Goal: Task Accomplishment & Management: Complete application form

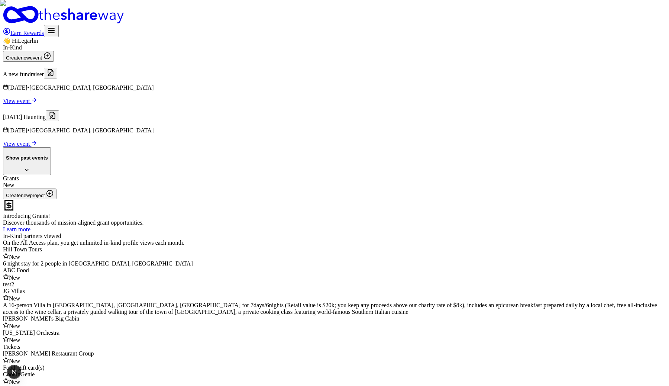
click at [37, 104] on link "View event" at bounding box center [20, 101] width 34 height 6
click at [54, 62] on button "Create new event" at bounding box center [28, 56] width 51 height 11
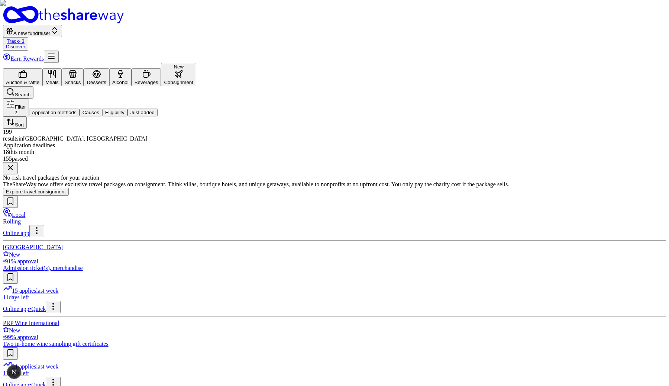
click at [161, 68] on button "Beverages" at bounding box center [147, 77] width 30 height 18
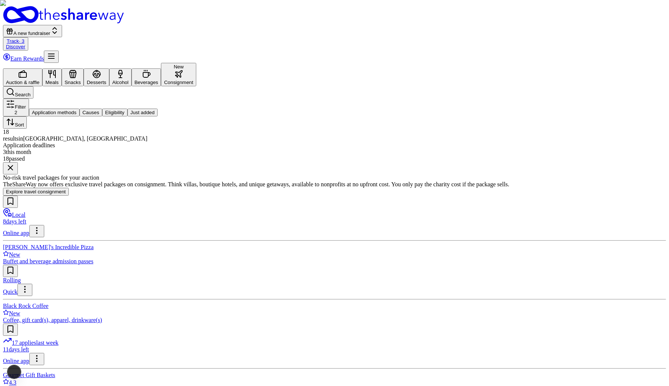
click at [25, 38] on link "Track · 3" at bounding box center [16, 41] width 18 height 6
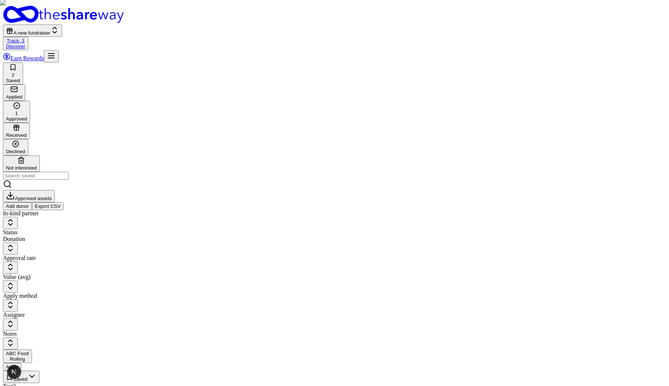
click at [25, 140] on div "Declined" at bounding box center [15, 147] width 19 height 14
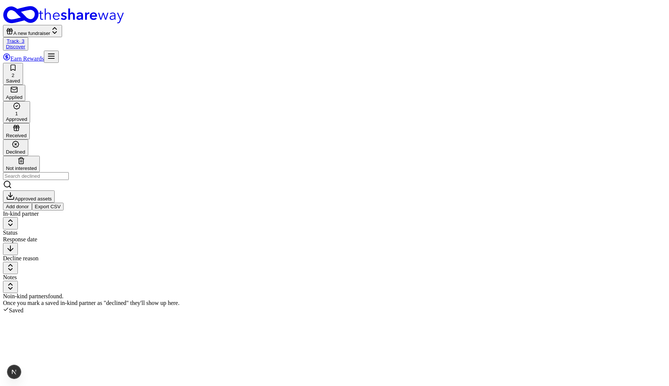
click at [27, 133] on div "Received" at bounding box center [16, 136] width 21 height 6
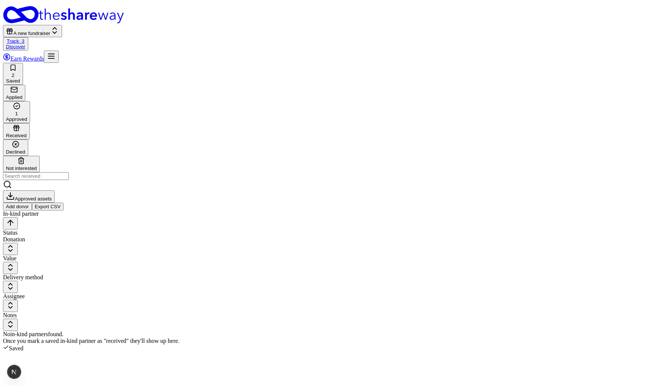
click at [27, 102] on div "1 Approved" at bounding box center [16, 112] width 21 height 20
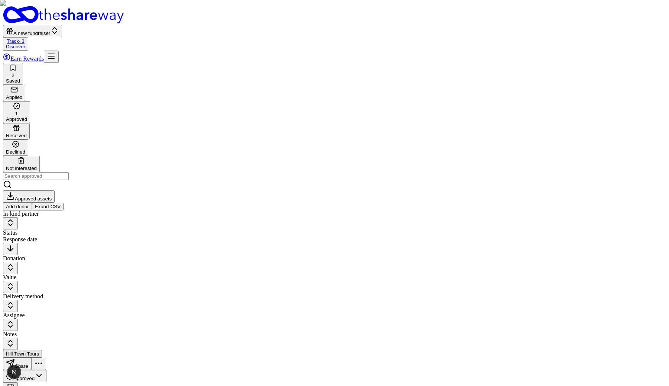
click at [17, 87] on rect "button" at bounding box center [14, 89] width 6 height 5
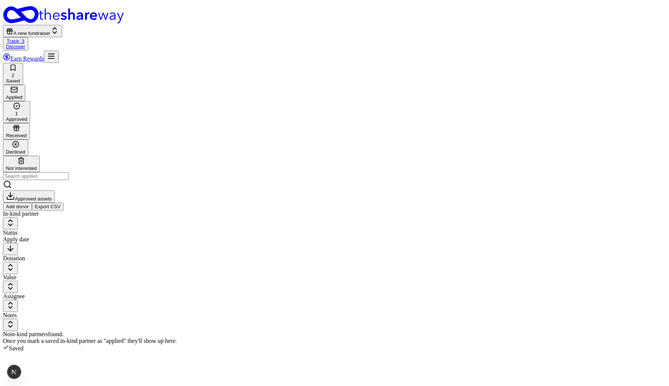
click at [25, 157] on icon "button" at bounding box center [20, 160] width 7 height 7
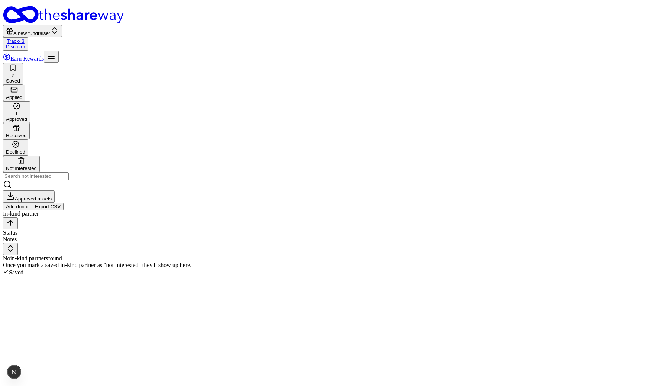
click at [25, 149] on div "Declined" at bounding box center [15, 152] width 19 height 6
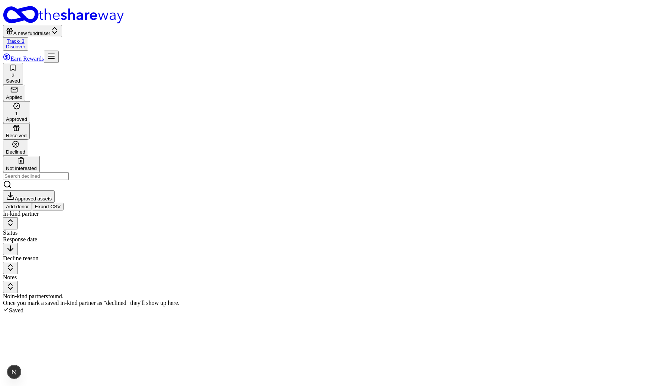
click at [25, 44] on link "Discover" at bounding box center [15, 47] width 19 height 6
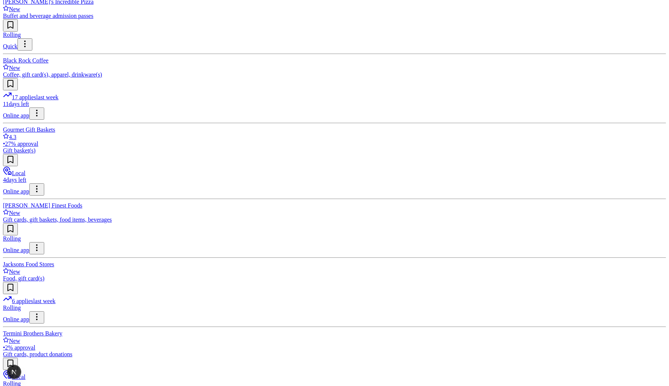
scroll to position [475, 0]
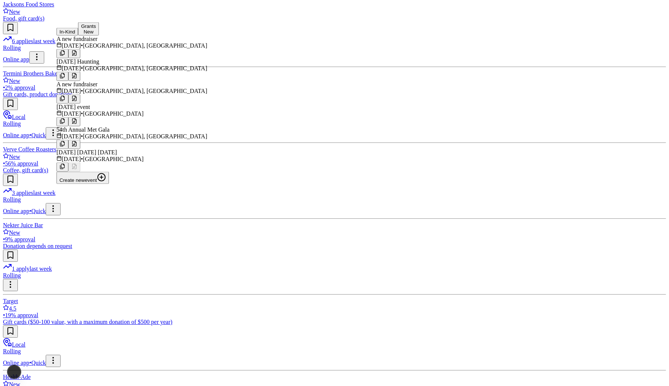
click at [503, 288] on div "Local 8 days left Online app John's Incredible Pizza New Buffet and beverage ad…" at bounding box center [334, 346] width 663 height 1310
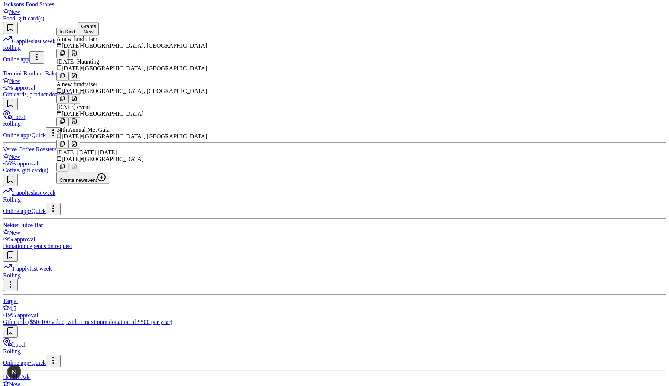
click at [109, 172] on button "Create new event" at bounding box center [82, 178] width 52 height 12
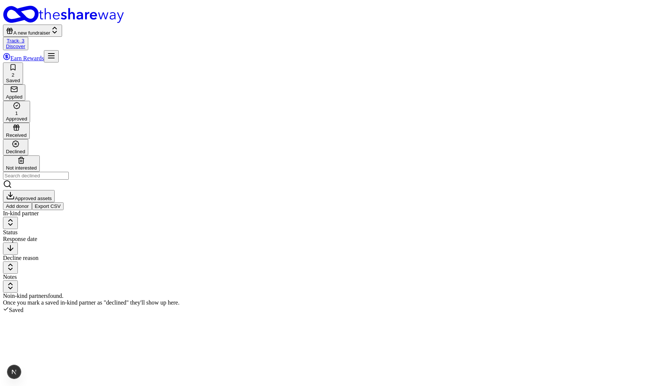
click at [22, 94] on div "Applied" at bounding box center [14, 97] width 16 height 6
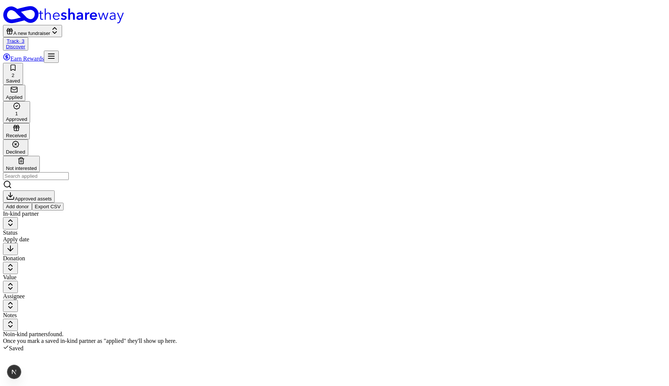
click at [20, 78] on div "Saved" at bounding box center [13, 81] width 14 height 6
click at [50, 30] on span "A new fundraiser" at bounding box center [31, 33] width 37 height 6
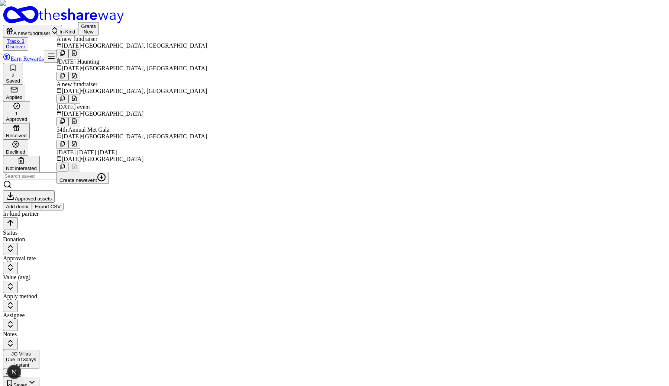
click at [80, 50] on button at bounding box center [74, 53] width 12 height 9
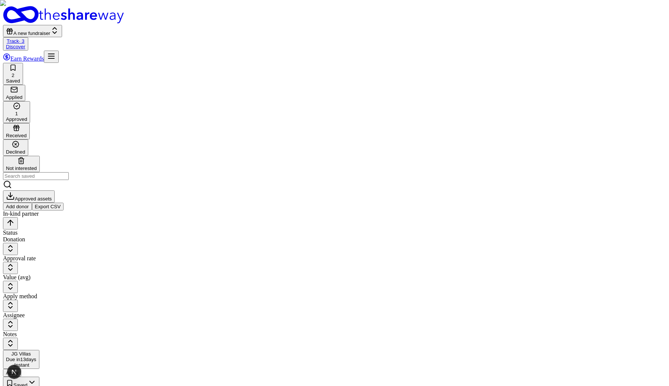
scroll to position [128, 0]
click at [62, 25] on button "A new fundraiser" at bounding box center [32, 31] width 59 height 12
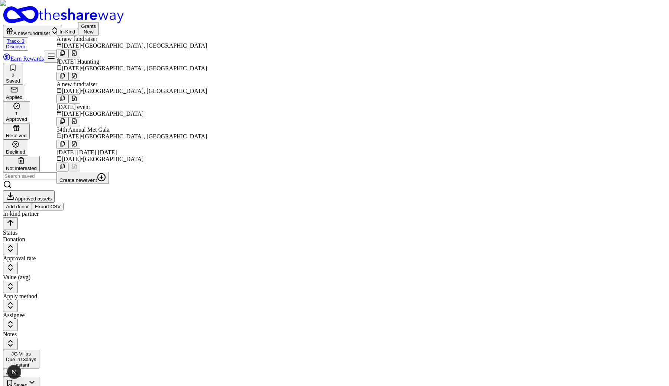
click at [109, 172] on button "Create new event" at bounding box center [82, 178] width 52 height 12
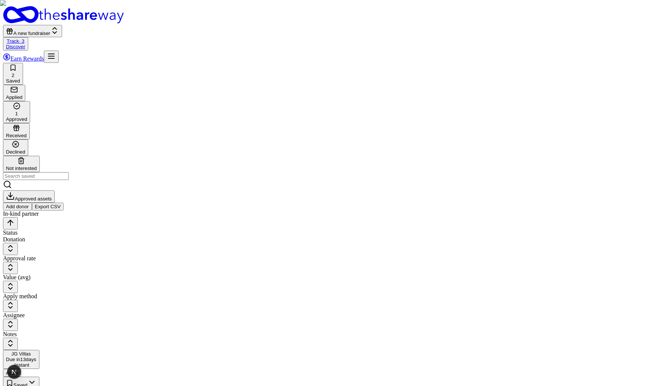
click at [25, 44] on link "Discover" at bounding box center [15, 47] width 19 height 6
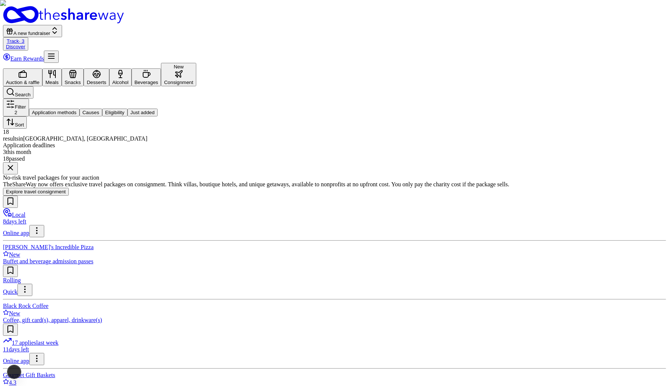
click at [196, 63] on button "New Consignment" at bounding box center [178, 74] width 35 height 23
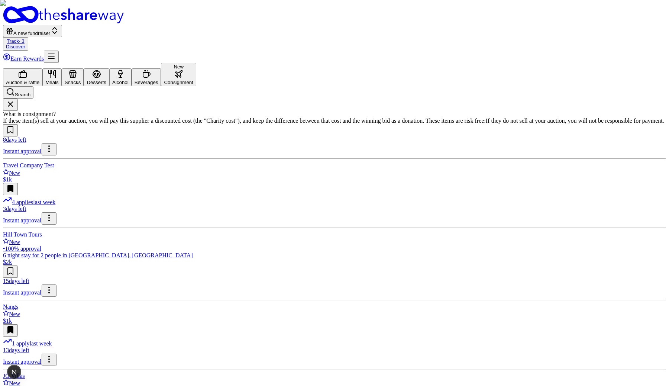
click at [430, 372] on div "JG Villas" at bounding box center [334, 375] width 663 height 7
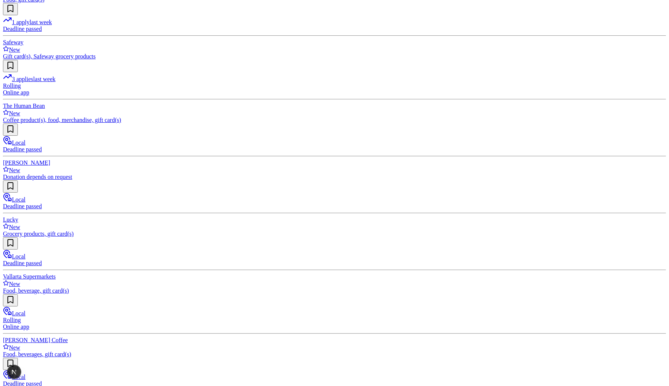
scroll to position [722, 0]
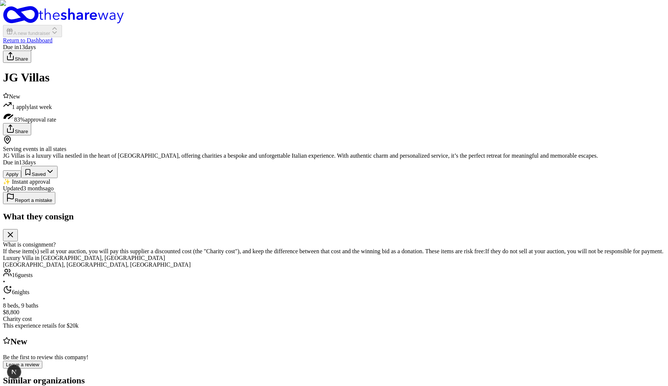
click at [52, 37] on link "Return to Dashboard" at bounding box center [27, 40] width 49 height 6
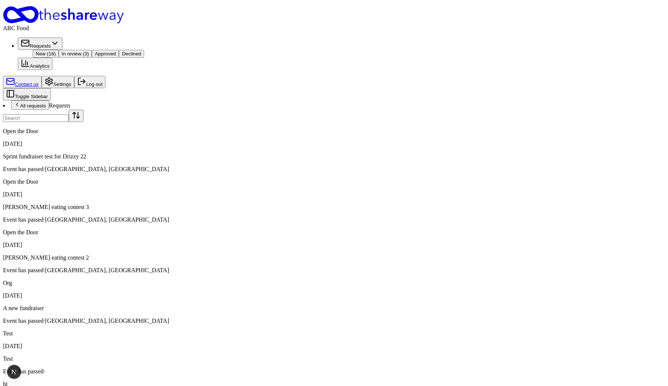
click at [74, 88] on button "Log out" at bounding box center [89, 82] width 31 height 12
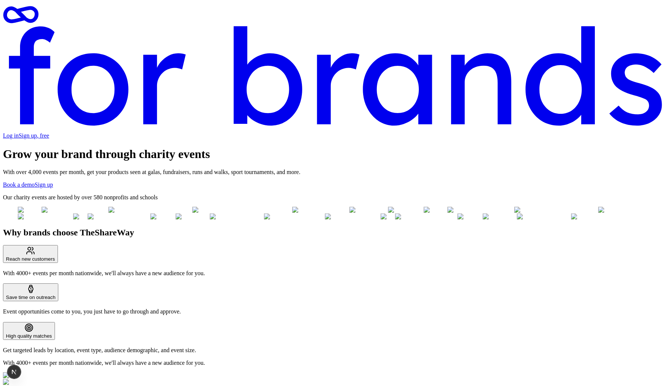
click at [19, 132] on link "Log in" at bounding box center [11, 135] width 16 height 6
click at [49, 132] on span "Sign up , free" at bounding box center [34, 135] width 30 height 6
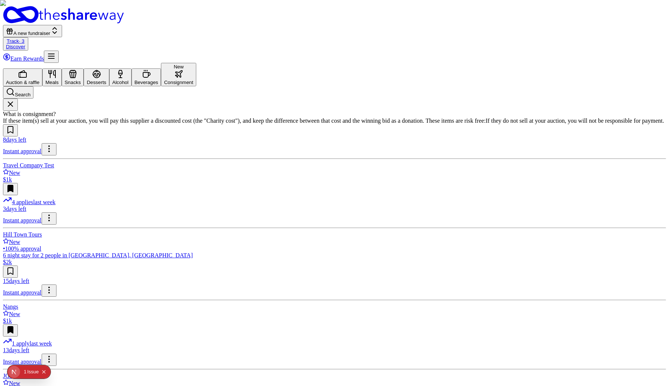
click at [42, 68] on button "Auction & raffle" at bounding box center [22, 77] width 39 height 18
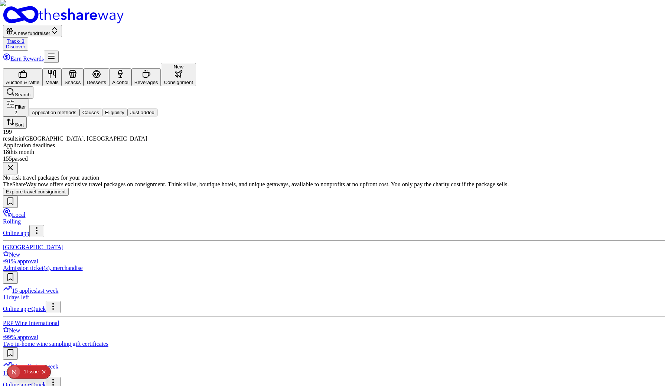
click at [69, 193] on button "Explore travel consignment" at bounding box center [36, 192] width 66 height 8
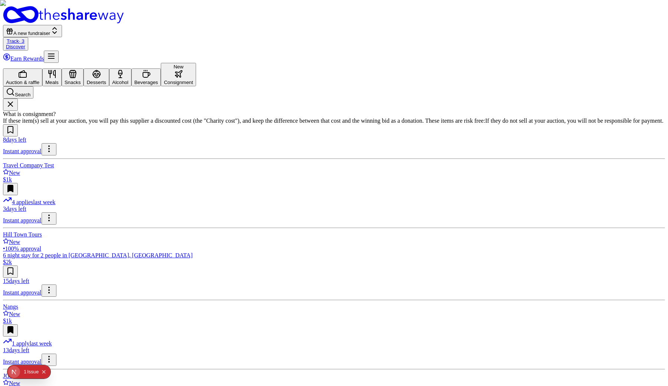
click at [481, 379] on div "New • 83% approval" at bounding box center [334, 386] width 662 height 14
click at [296, 303] on div "Nangs" at bounding box center [334, 306] width 662 height 7
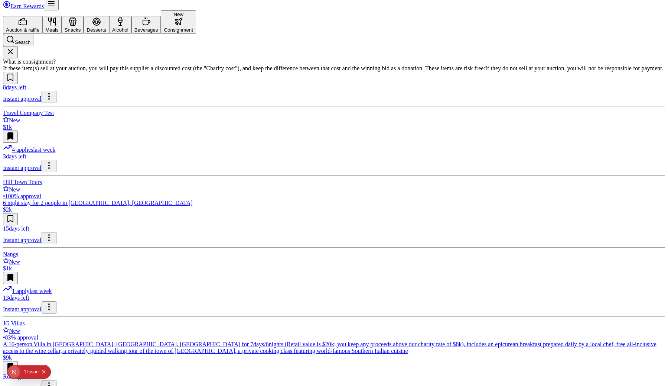
scroll to position [79, 0]
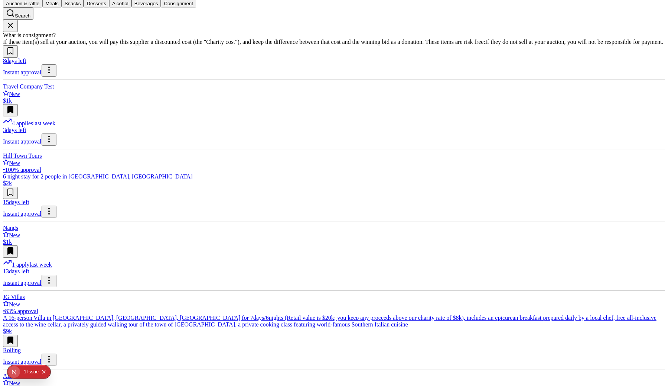
click at [555, 379] on div "New" at bounding box center [334, 382] width 662 height 7
click at [45, 370] on icon "Collapse issues badge" at bounding box center [44, 371] width 4 height 4
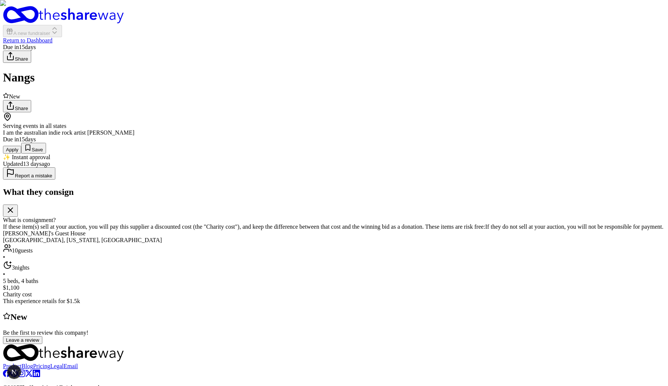
click at [21, 153] on button "Apply" at bounding box center [12, 150] width 18 height 8
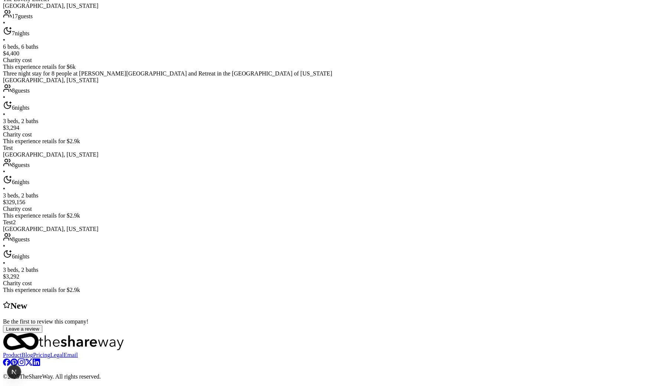
scroll to position [444, 0]
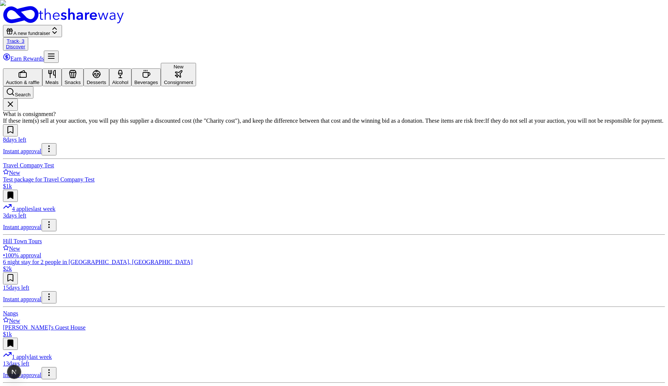
scroll to position [86, 0]
